Goal: Information Seeking & Learning: Check status

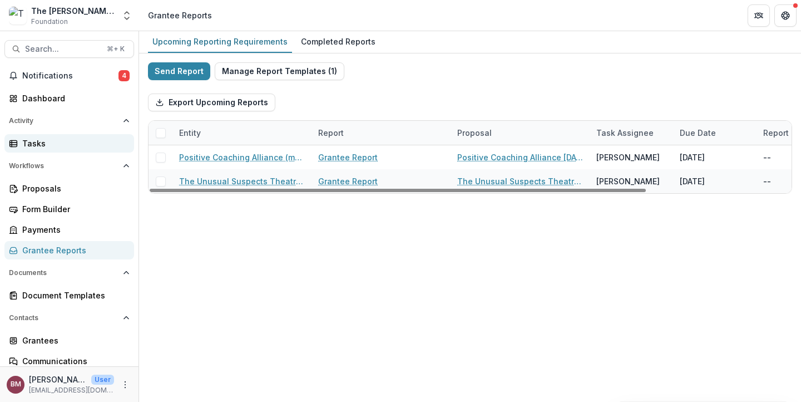
click at [44, 142] on div "Tasks" at bounding box center [73, 143] width 103 height 12
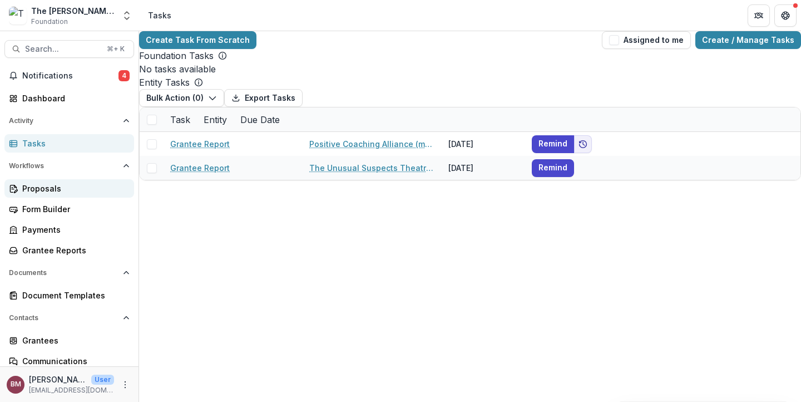
click at [53, 195] on link "Proposals" at bounding box center [69, 188] width 130 height 18
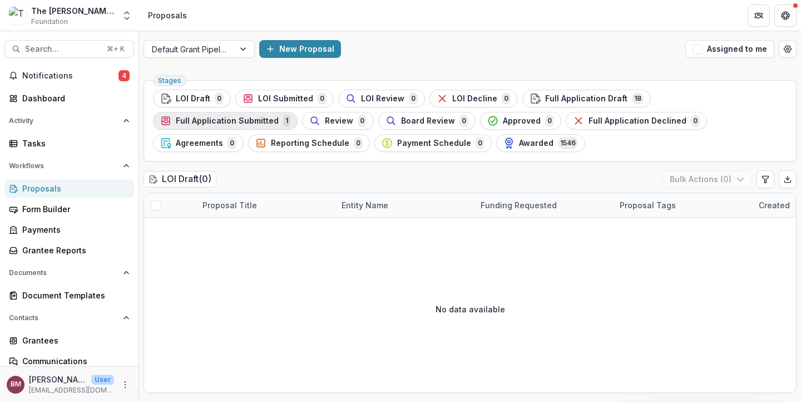
click at [279, 116] on span "Full Application Submitted" at bounding box center [227, 120] width 103 height 9
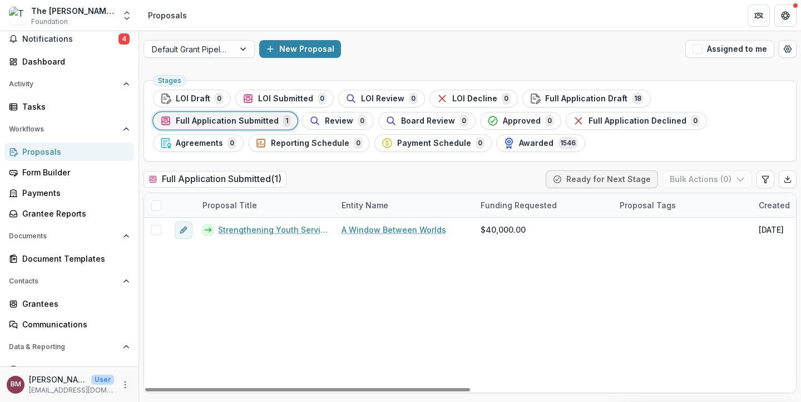
scroll to position [70, 0]
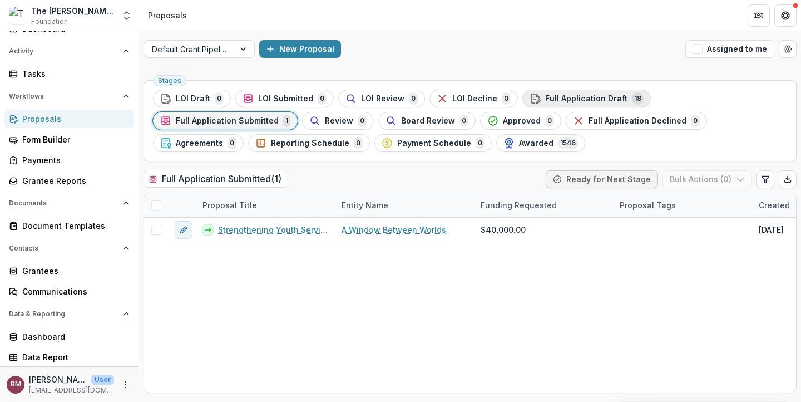
click at [572, 100] on span "Full Application Draft" at bounding box center [586, 98] width 82 height 9
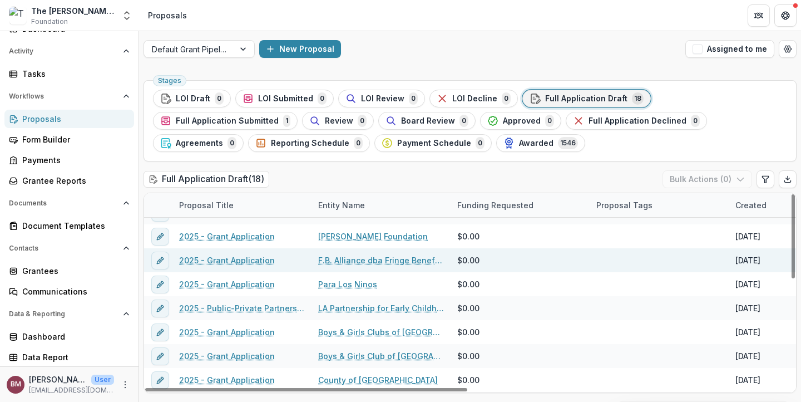
scroll to position [256, 23]
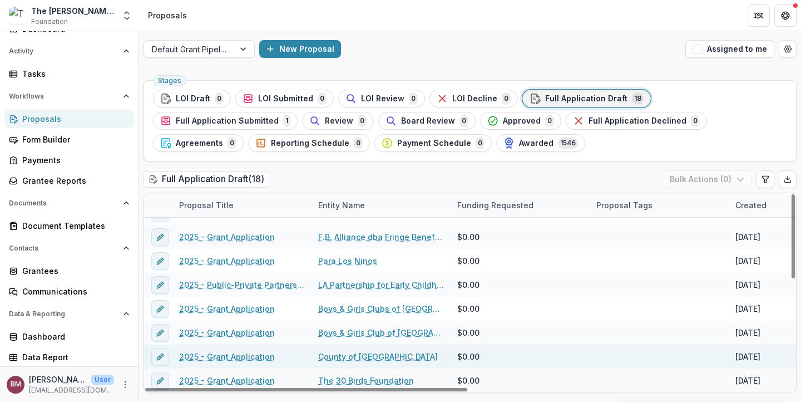
click at [249, 360] on link "2025 - Grant Application" at bounding box center [227, 356] width 96 height 12
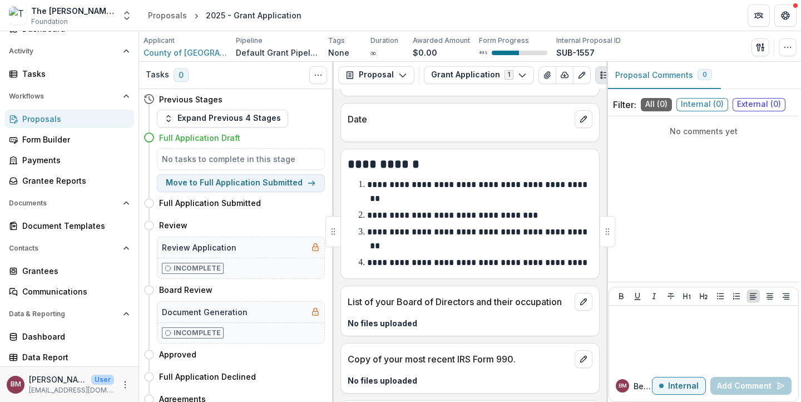
scroll to position [4611, 0]
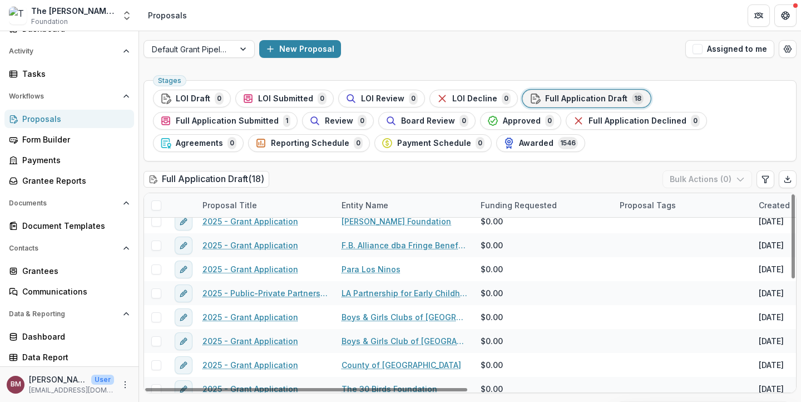
scroll to position [256, 0]
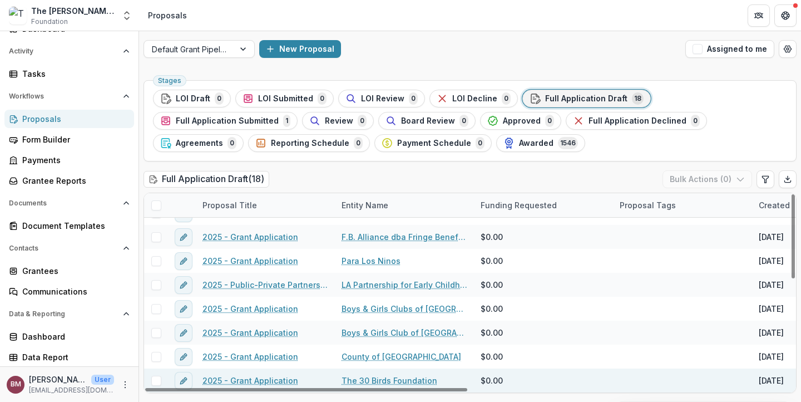
click at [364, 376] on link "The 30 Birds Foundation" at bounding box center [389, 380] width 96 height 12
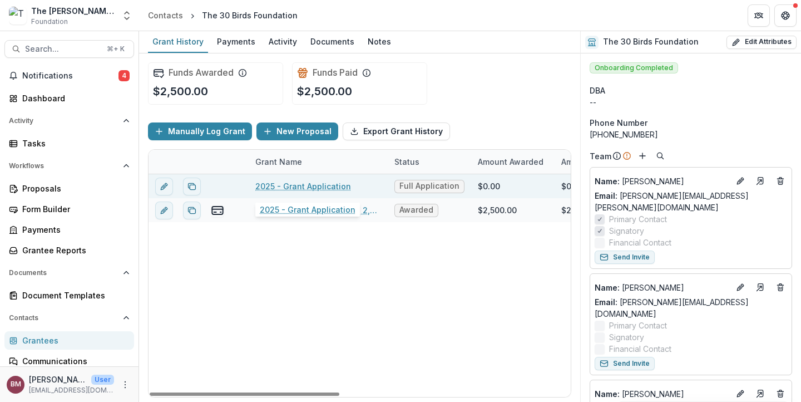
click at [294, 186] on link "2025 - Grant Application" at bounding box center [303, 186] width 96 height 12
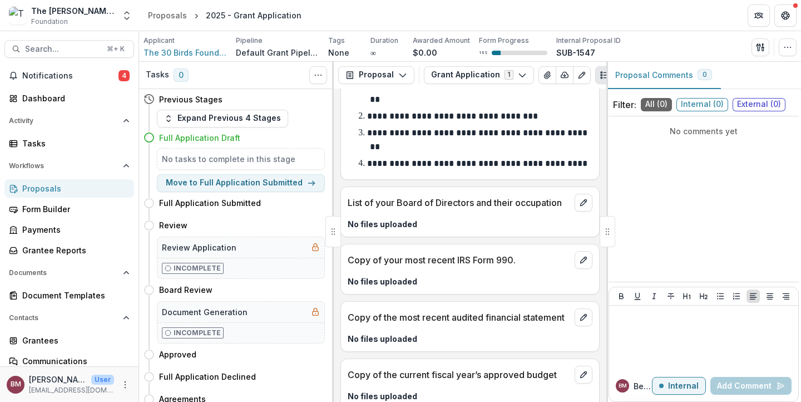
scroll to position [3965, 0]
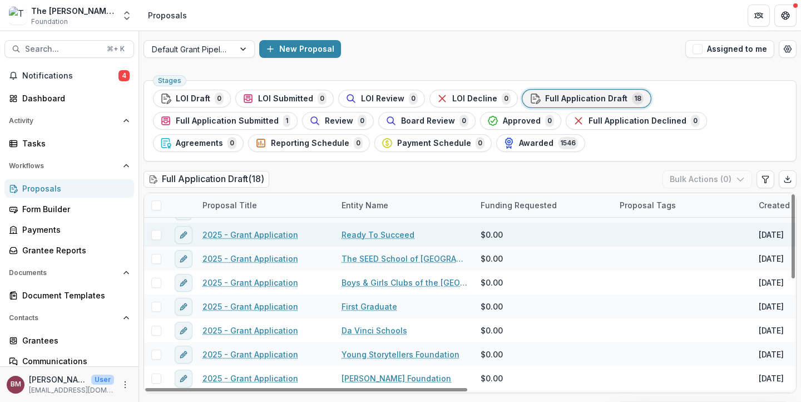
scroll to position [93, 0]
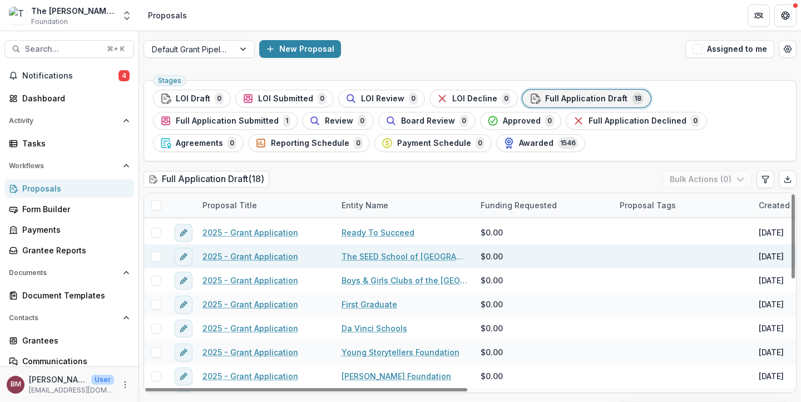
click at [350, 255] on link "The SEED School of [GEOGRAPHIC_DATA]" at bounding box center [404, 256] width 126 height 12
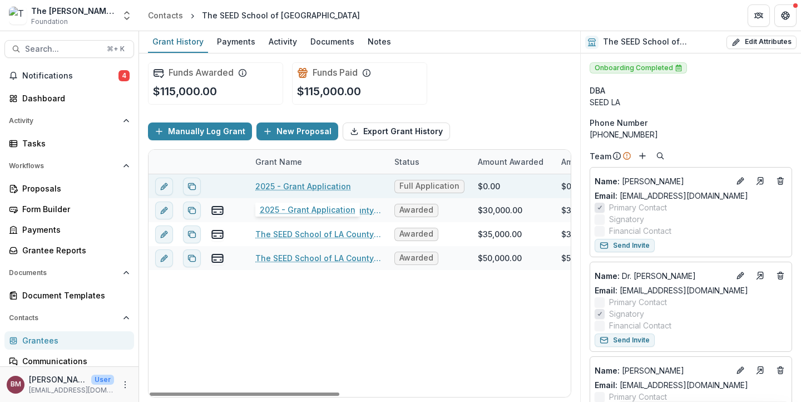
click at [298, 184] on link "2025 - Grant Application" at bounding box center [303, 186] width 96 height 12
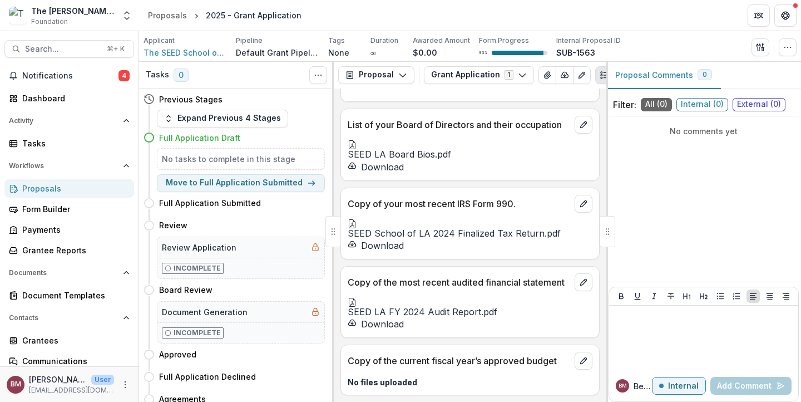
scroll to position [6769, 0]
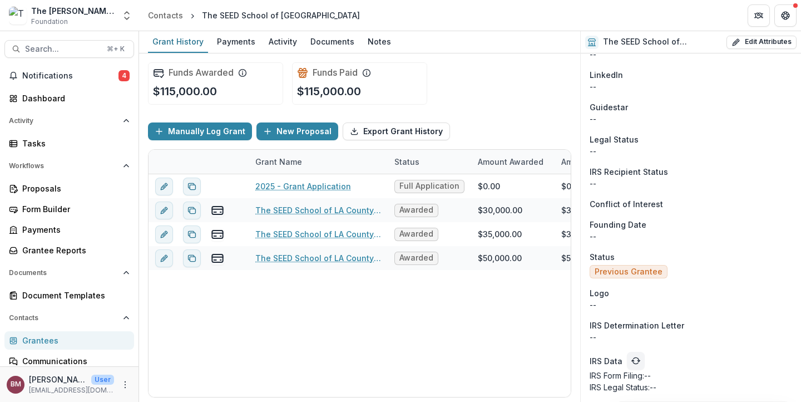
scroll to position [1576, 0]
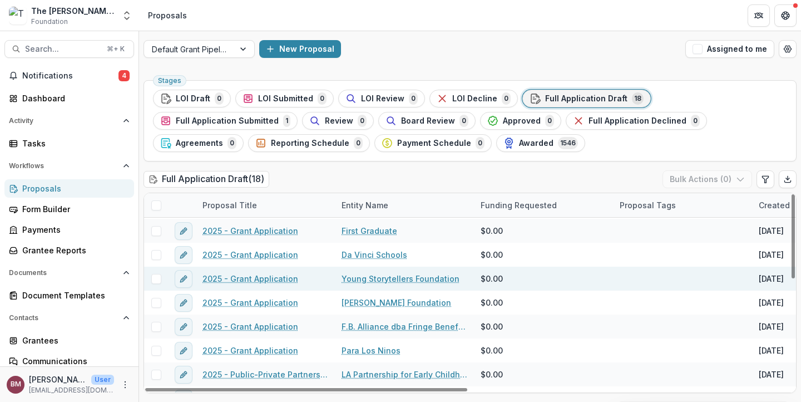
scroll to position [167, 0]
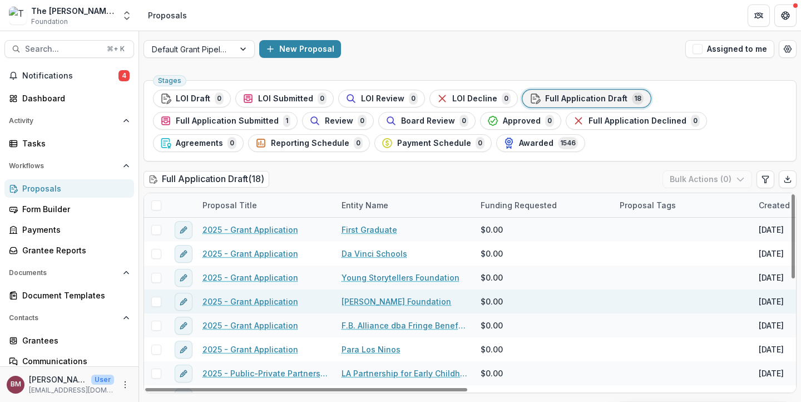
click at [367, 302] on link "[PERSON_NAME] Foundation" at bounding box center [396, 301] width 110 height 12
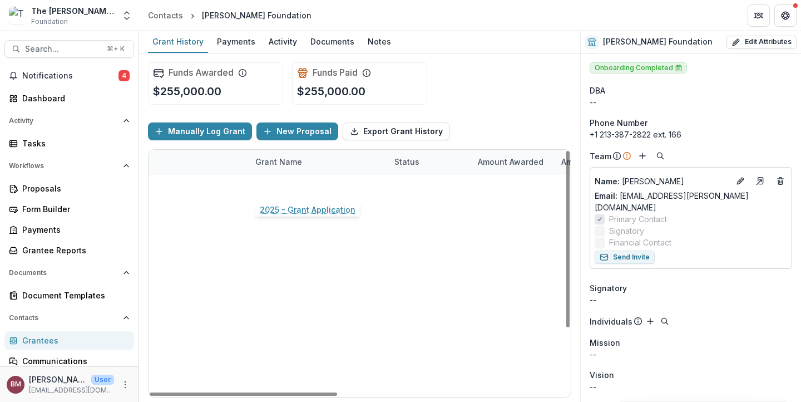
click at [305, 190] on link "2025 - Grant Application" at bounding box center [303, 186] width 96 height 12
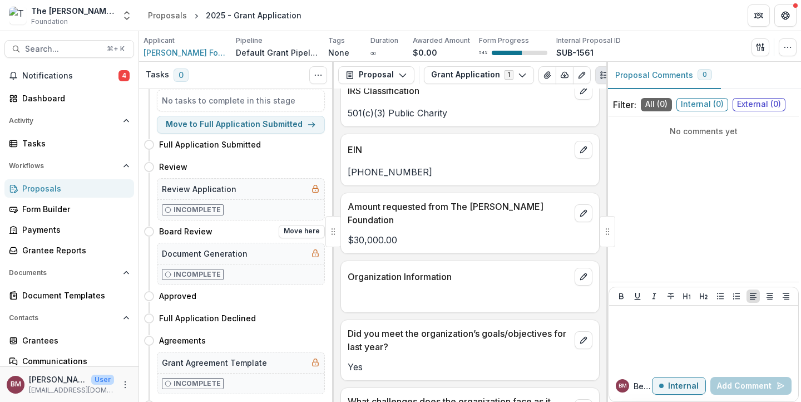
scroll to position [49, 0]
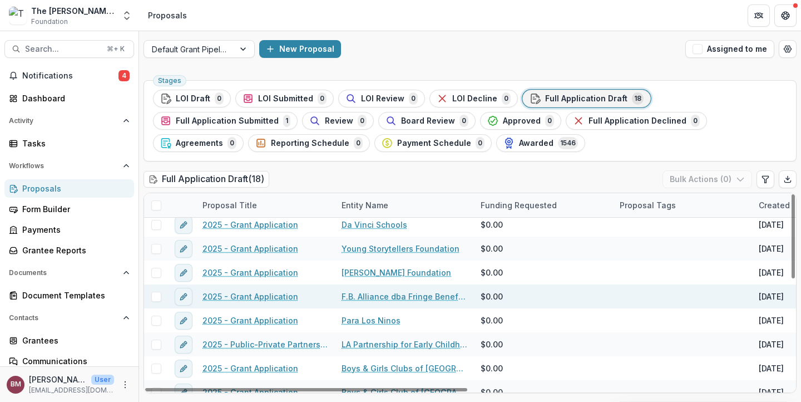
scroll to position [219, 0]
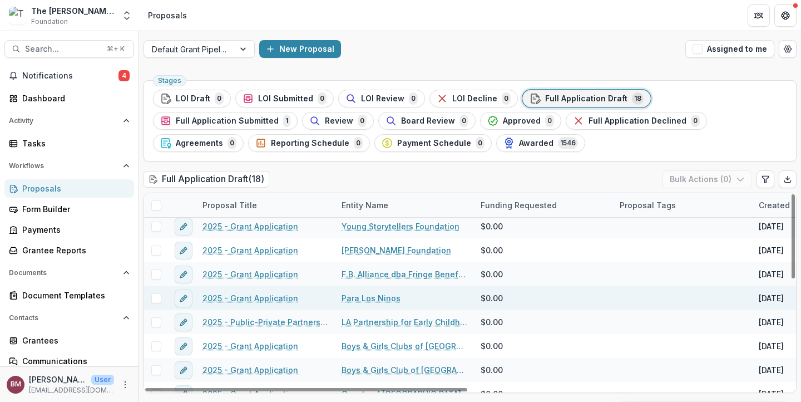
click at [359, 296] on link "Para Los Ninos" at bounding box center [370, 298] width 59 height 12
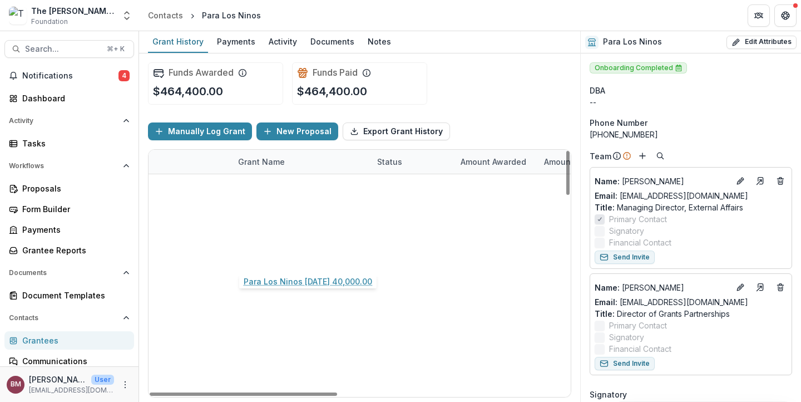
scroll to position [0, 18]
click at [306, 186] on link "2025 - Grant Application" at bounding box center [285, 186] width 96 height 12
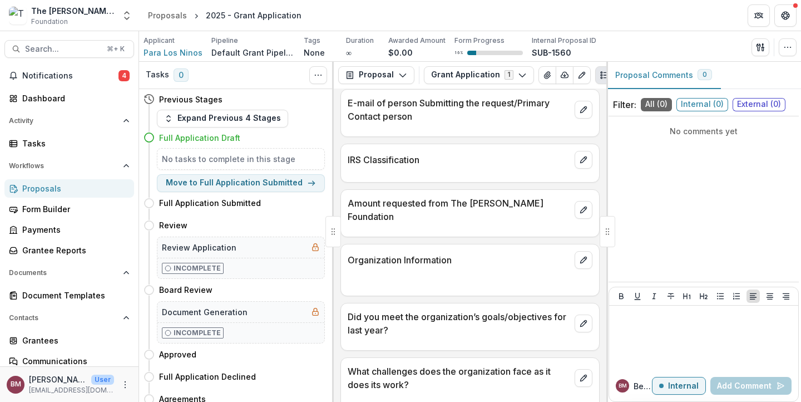
scroll to position [1052, 0]
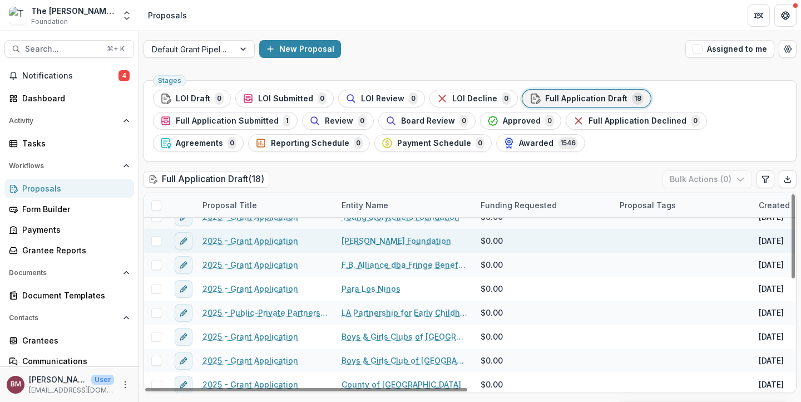
scroll to position [256, 0]
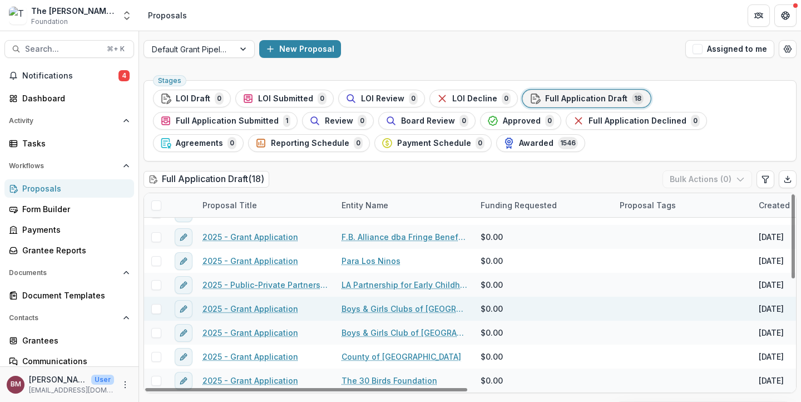
click at [380, 308] on link "Boys & Girls Clubs of [GEOGRAPHIC_DATA]" at bounding box center [404, 309] width 126 height 12
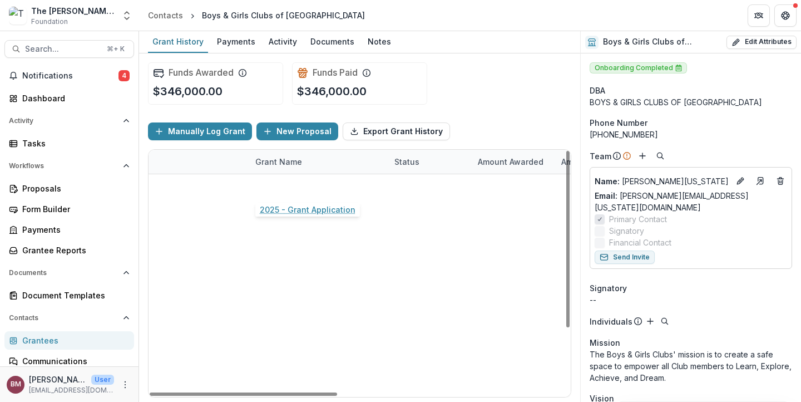
click at [307, 189] on link "2025 - Grant Application" at bounding box center [303, 186] width 96 height 12
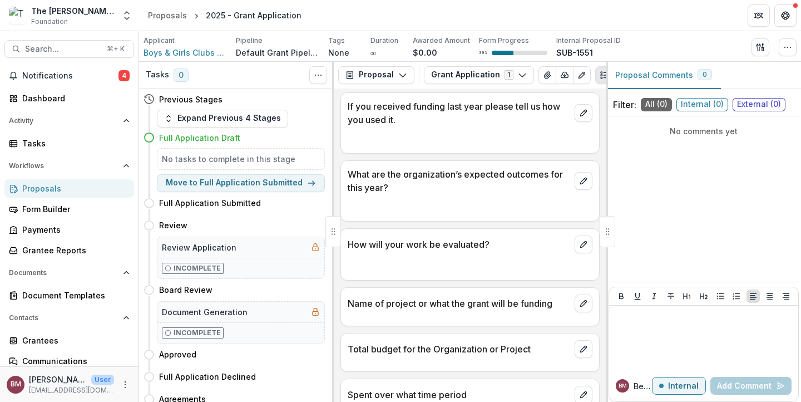
scroll to position [1532, 0]
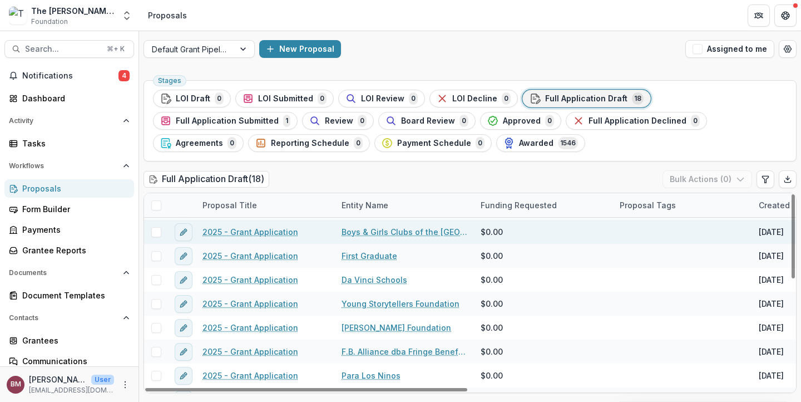
scroll to position [142, 0]
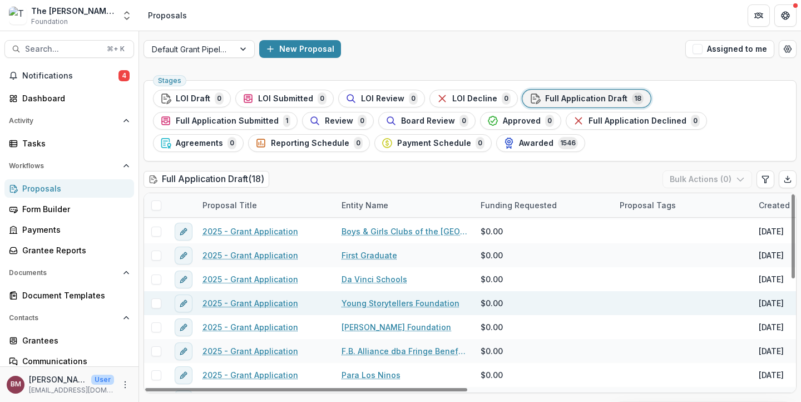
click at [359, 303] on link "Young Storytellers Foundation" at bounding box center [400, 303] width 118 height 12
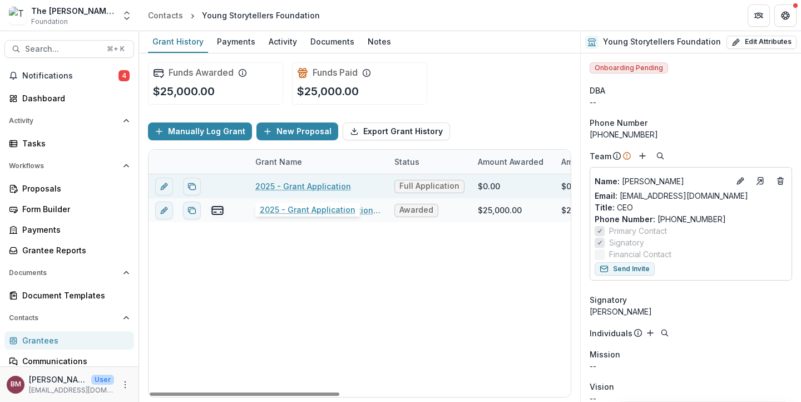
click at [295, 187] on link "2025 - Grant Application" at bounding box center [303, 186] width 96 height 12
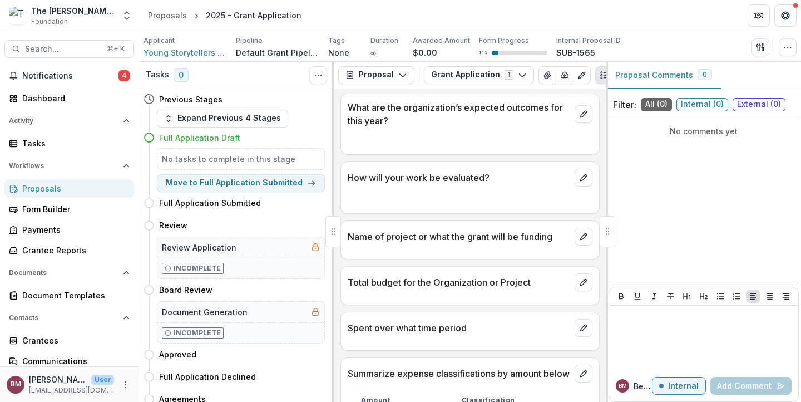
scroll to position [1445, 0]
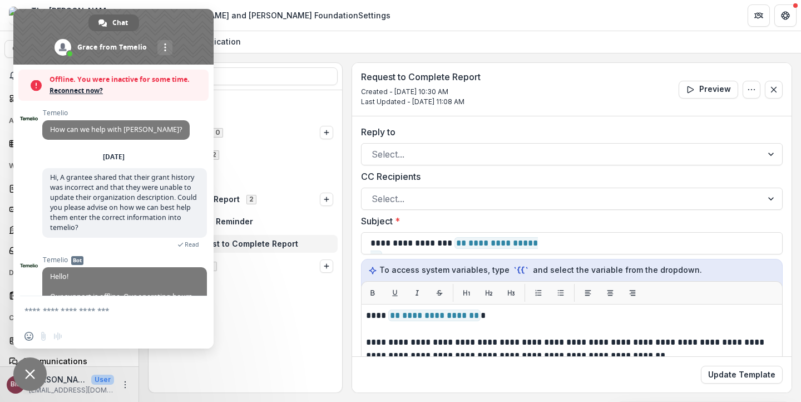
scroll to position [90, 0]
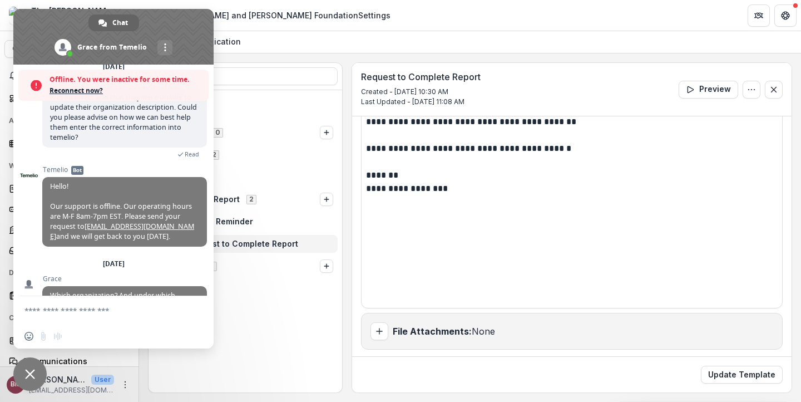
click at [262, 30] on header "The Carol and James Collins Foundation Settings" at bounding box center [470, 15] width 662 height 31
click at [31, 380] on span "Close chat" at bounding box center [29, 373] width 33 height 33
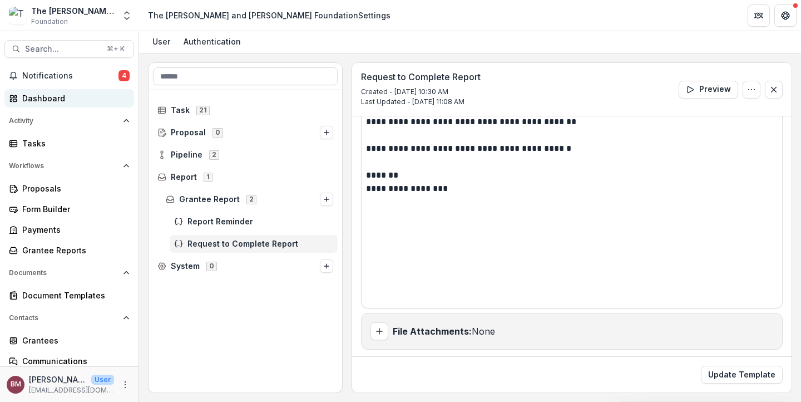
click at [44, 101] on div "Dashboard" at bounding box center [73, 98] width 103 height 12
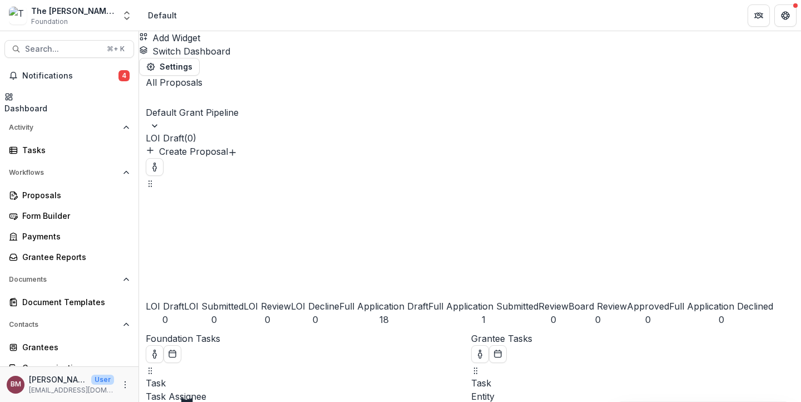
scroll to position [116, 0]
click at [428, 189] on button "Full Application Submitted 1" at bounding box center [483, 257] width 110 height 137
click at [339, 299] on div "Full Application Draft" at bounding box center [383, 305] width 89 height 13
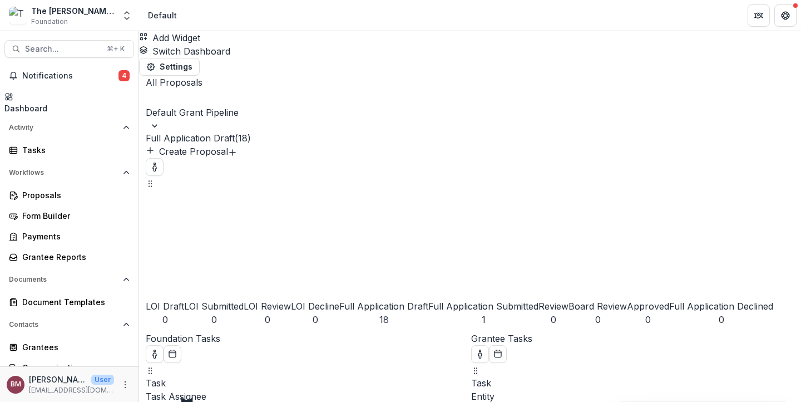
scroll to position [237, 0]
click at [428, 299] on div "Full Application Submitted" at bounding box center [483, 305] width 110 height 13
